Goal: Task Accomplishment & Management: Complete application form

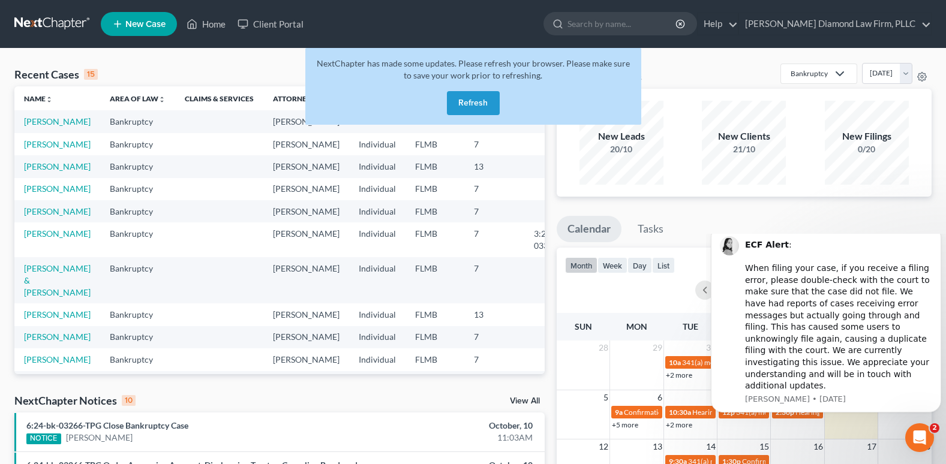
click at [489, 100] on button "Refresh" at bounding box center [473, 103] width 53 height 24
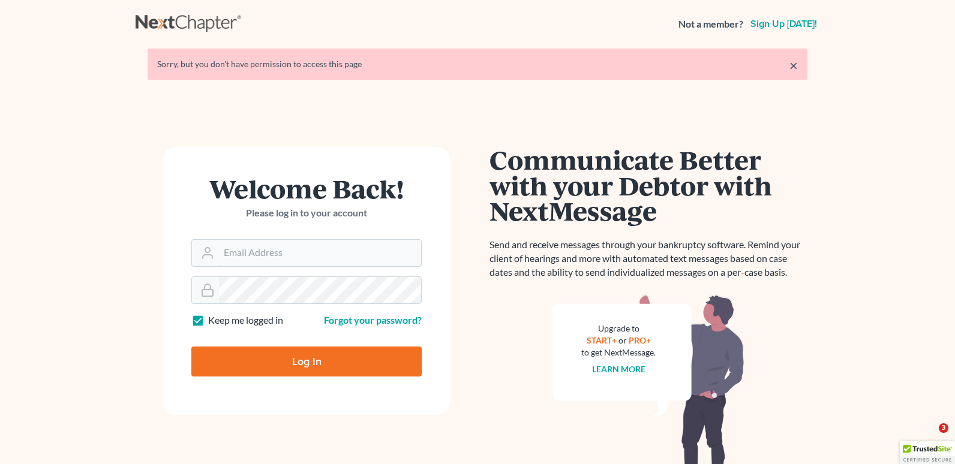
type input "[EMAIL_ADDRESS][DOMAIN_NAME]"
click at [347, 356] on input "Log In" at bounding box center [306, 362] width 230 height 30
type input "Thinking..."
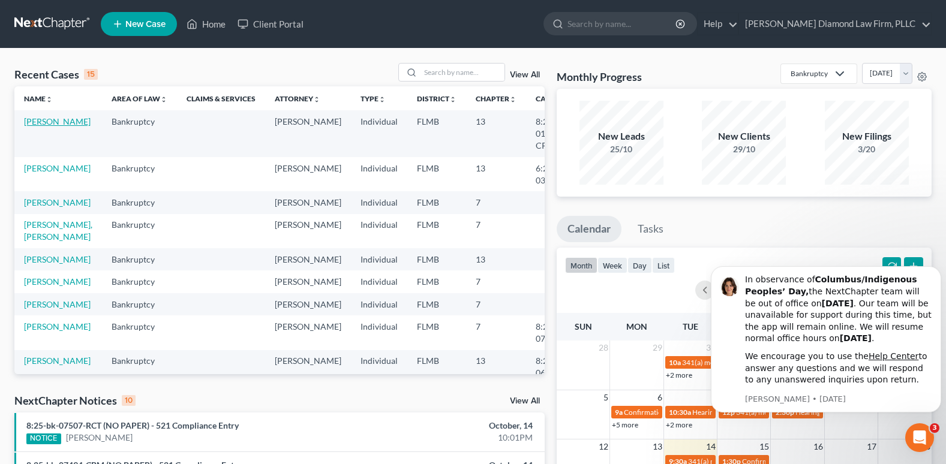
click at [39, 124] on link "Hartman, Barbara" at bounding box center [57, 121] width 67 height 10
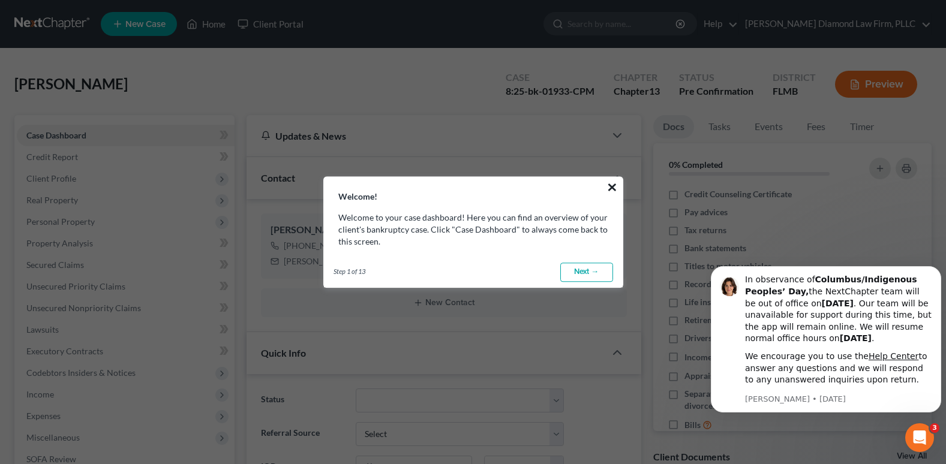
click at [610, 187] on button "×" at bounding box center [611, 187] width 11 height 19
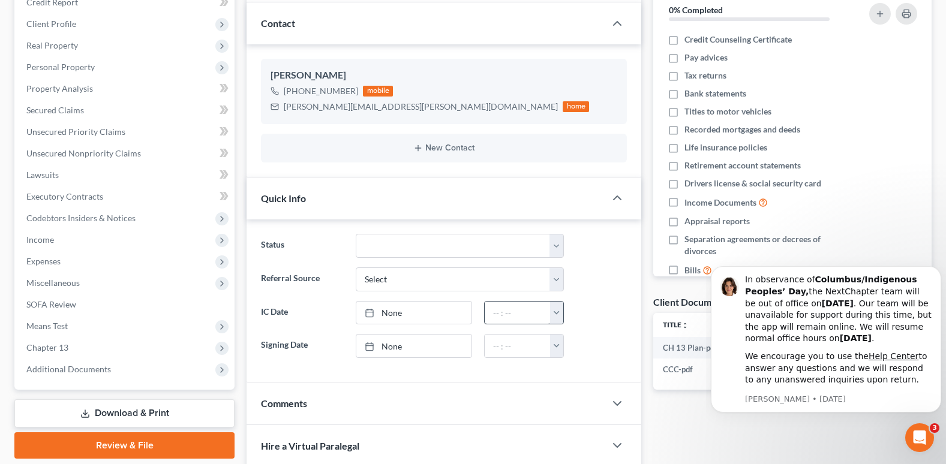
scroll to position [48, 0]
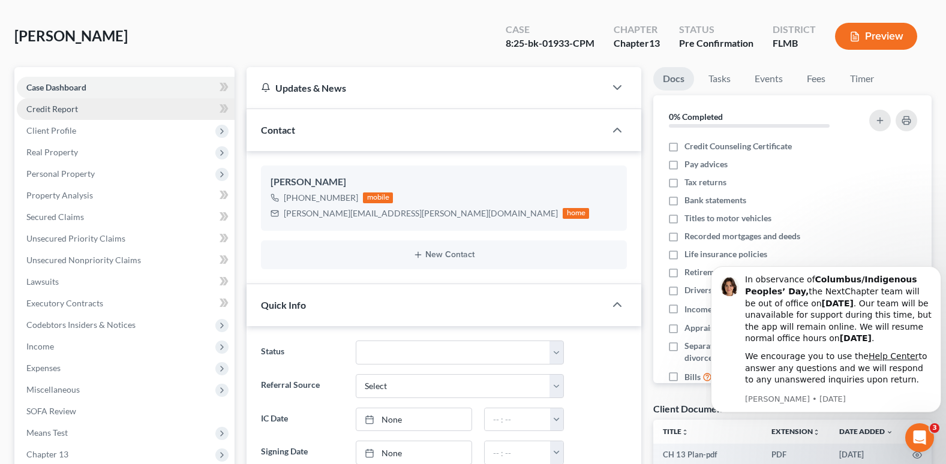
click at [142, 102] on link "Credit Report" at bounding box center [126, 109] width 218 height 22
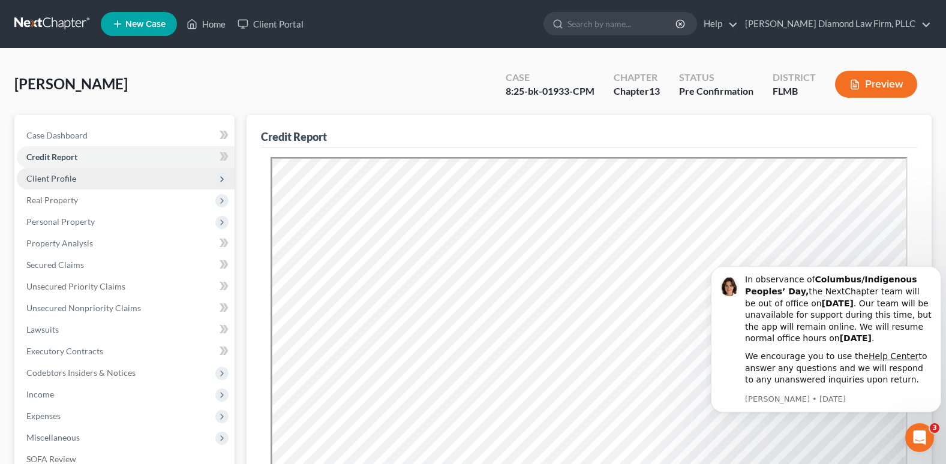
click at [41, 178] on span "Client Profile" at bounding box center [51, 178] width 50 height 10
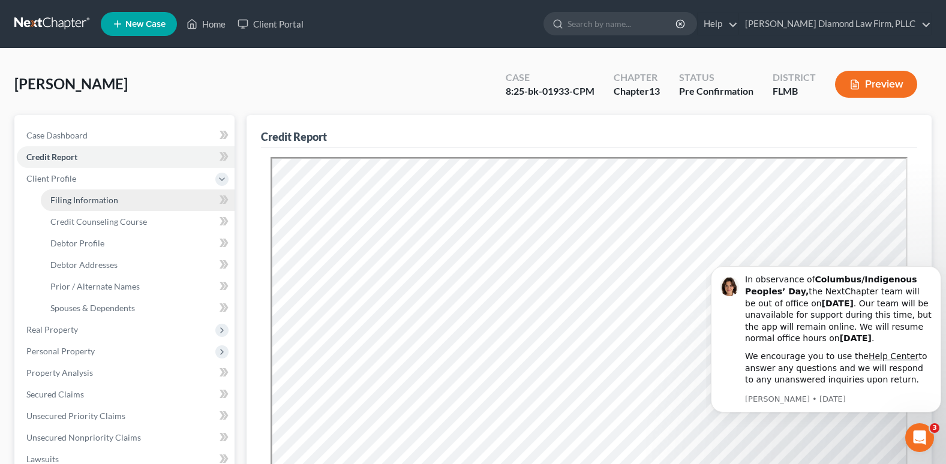
click at [51, 193] on link "Filing Information" at bounding box center [138, 201] width 194 height 22
select select "1"
select select "0"
select select "3"
select select "9"
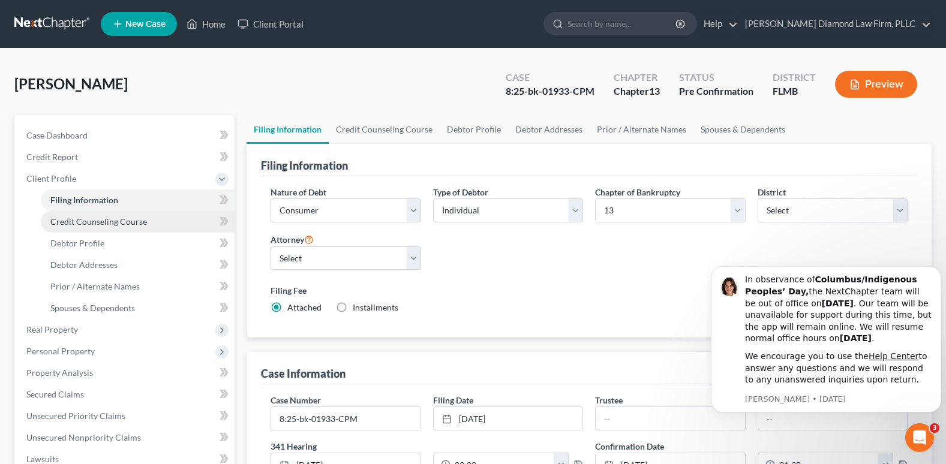
click at [49, 221] on link "Credit Counseling Course" at bounding box center [138, 222] width 194 height 22
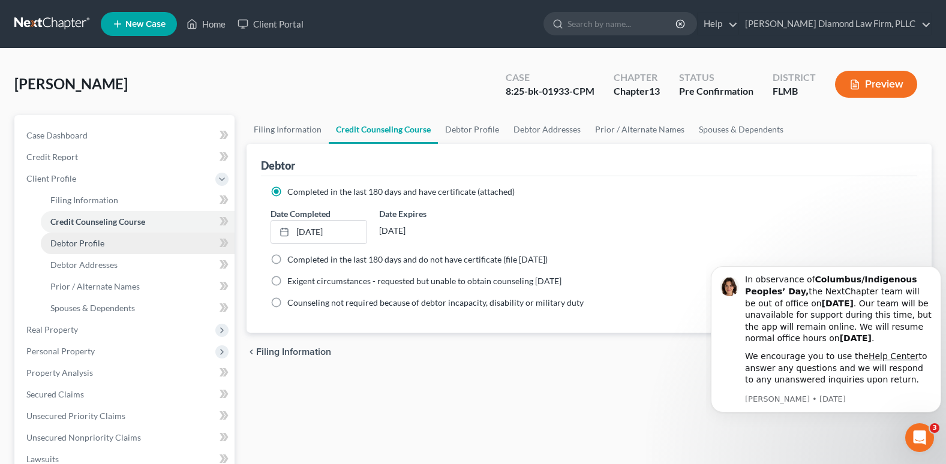
click at [58, 240] on span "Debtor Profile" at bounding box center [77, 243] width 54 height 10
select select "1"
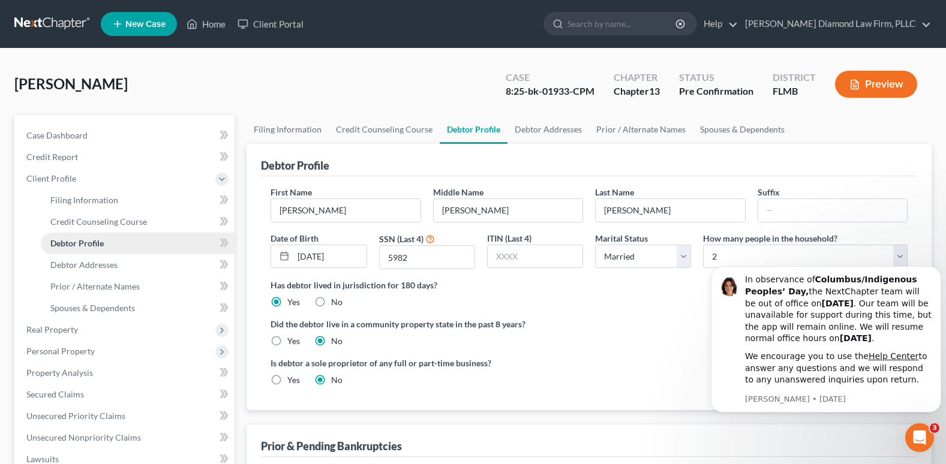
radio input "true"
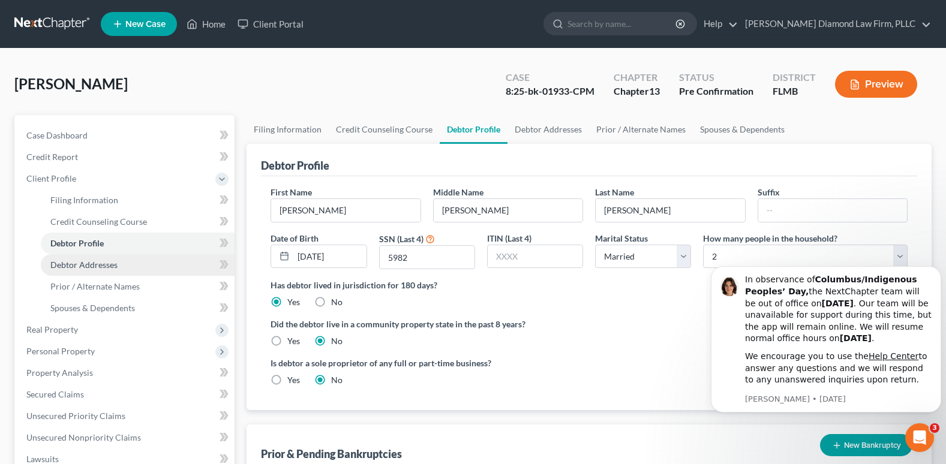
click at [58, 267] on span "Debtor Addresses" at bounding box center [83, 265] width 67 height 10
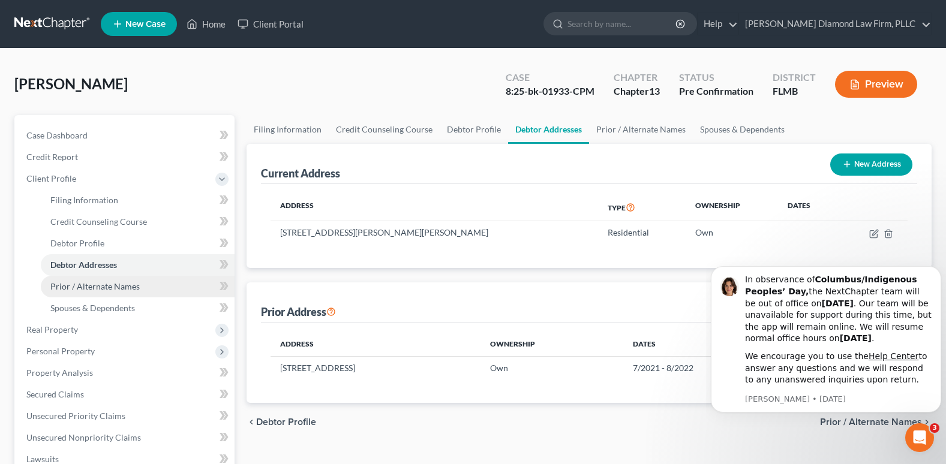
click at [63, 283] on span "Prior / Alternate Names" at bounding box center [94, 286] width 89 height 10
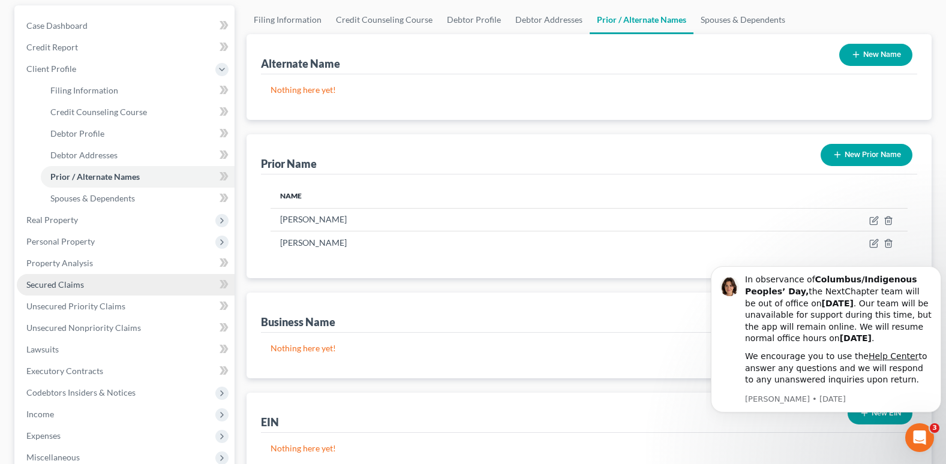
scroll to position [120, 0]
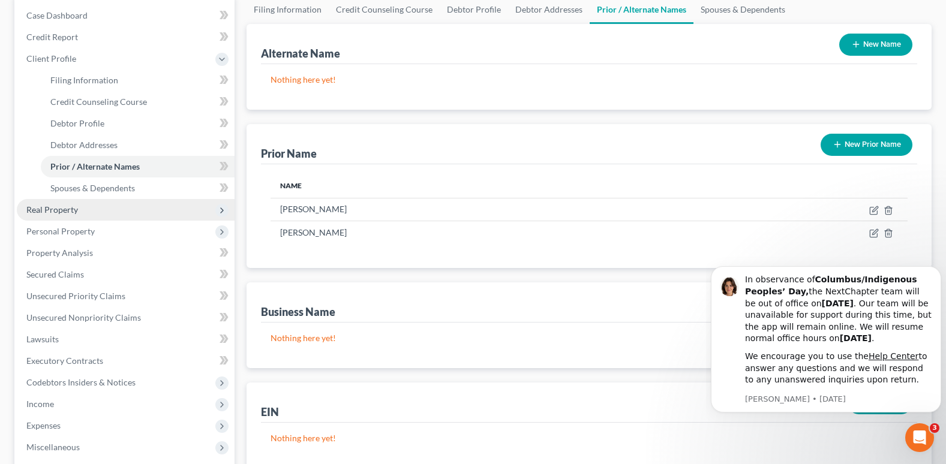
click at [61, 210] on span "Real Property" at bounding box center [52, 210] width 52 height 10
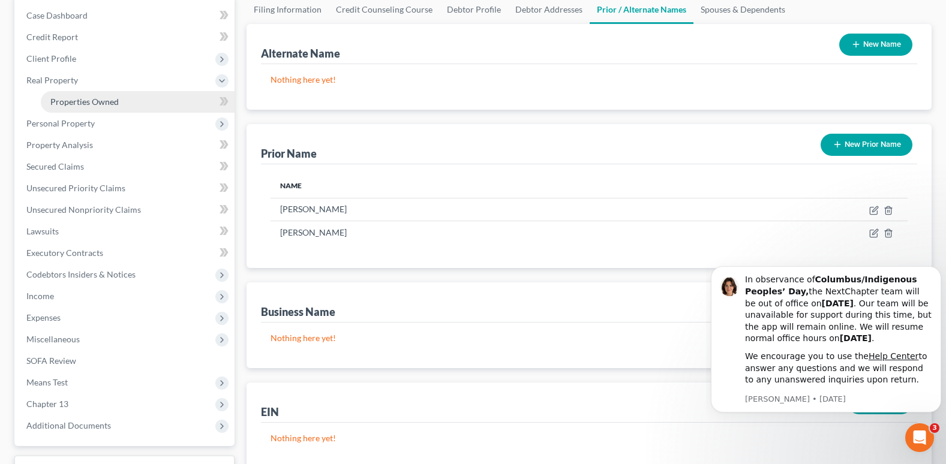
click at [70, 101] on span "Properties Owned" at bounding box center [84, 102] width 68 height 10
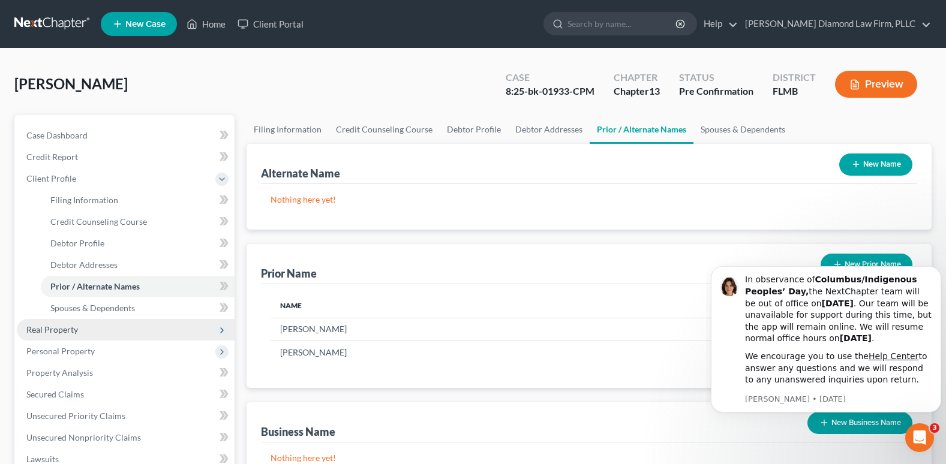
scroll to position [120, 0]
